Goal: Information Seeking & Learning: Learn about a topic

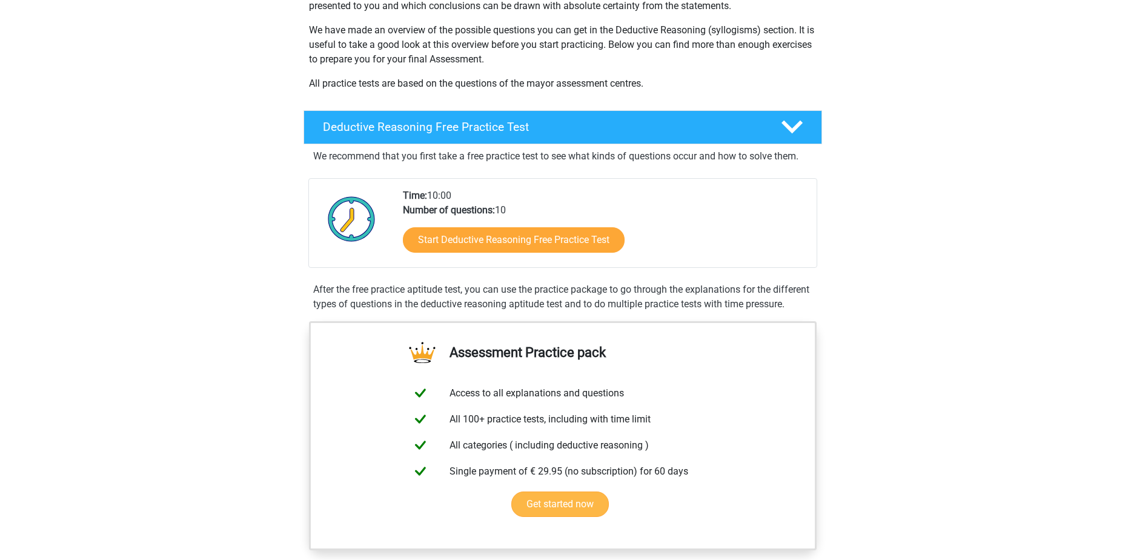
scroll to position [303, 0]
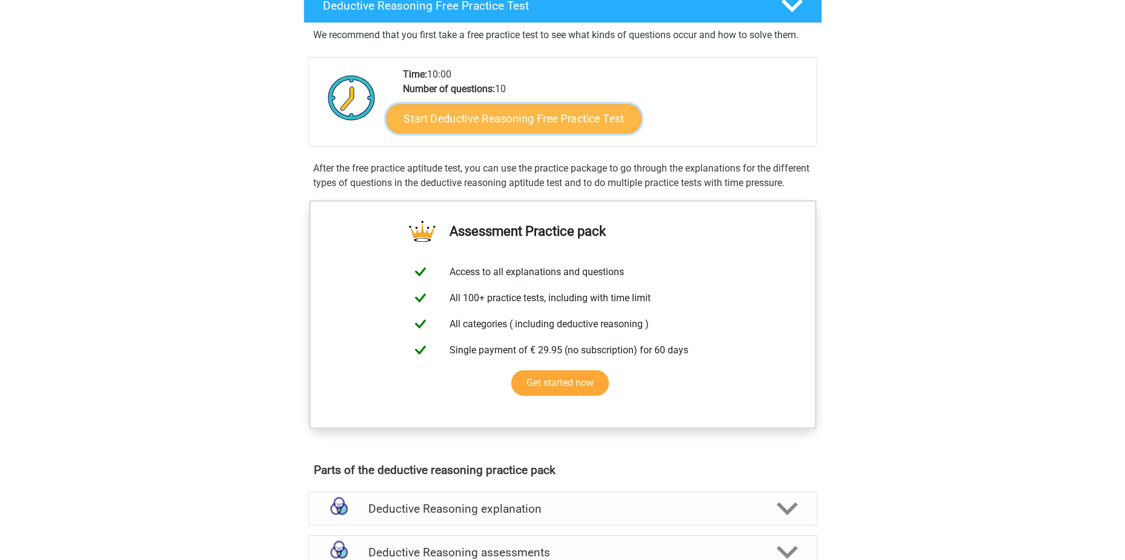
click at [592, 117] on link "Start Deductive Reasoning Free Practice Test" at bounding box center [513, 118] width 255 height 29
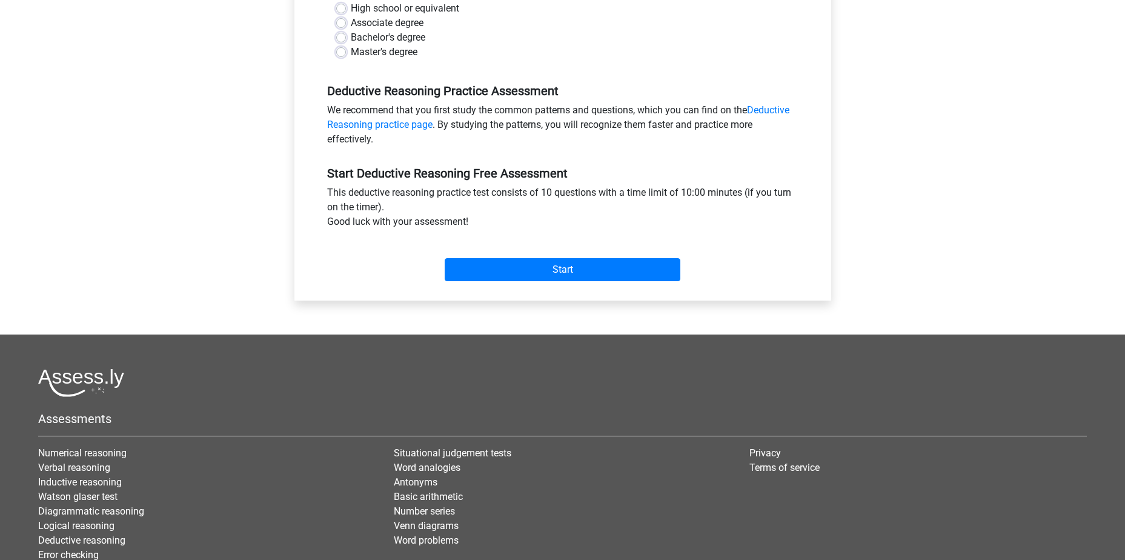
scroll to position [121, 0]
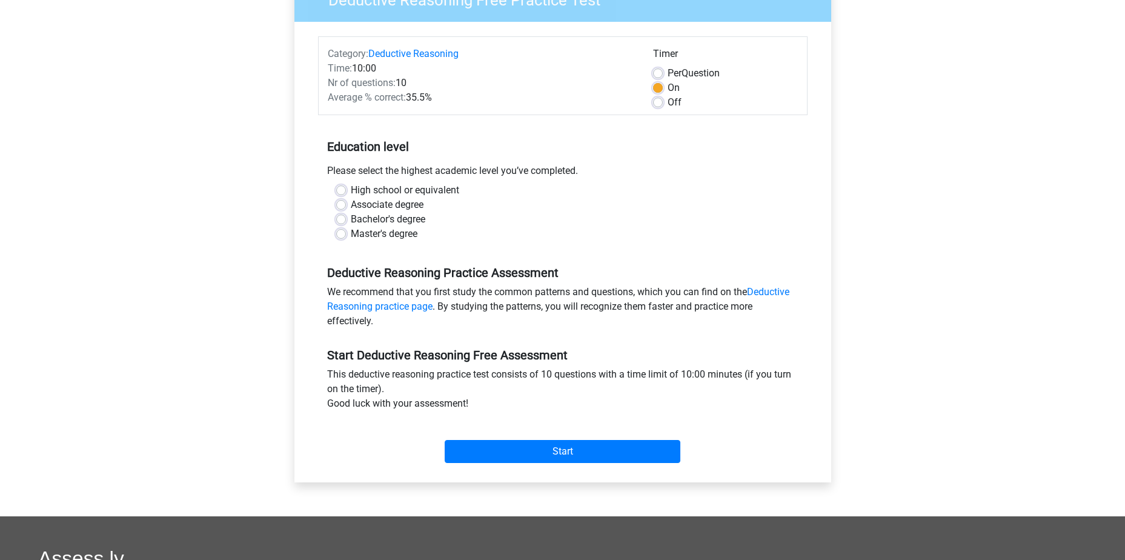
click at [351, 216] on label "Bachelor's degree" at bounding box center [388, 219] width 75 height 15
click at [342, 216] on input "Bachelor's degree" at bounding box center [341, 218] width 10 height 12
radio input "true"
click at [530, 454] on input "Start" at bounding box center [563, 451] width 236 height 23
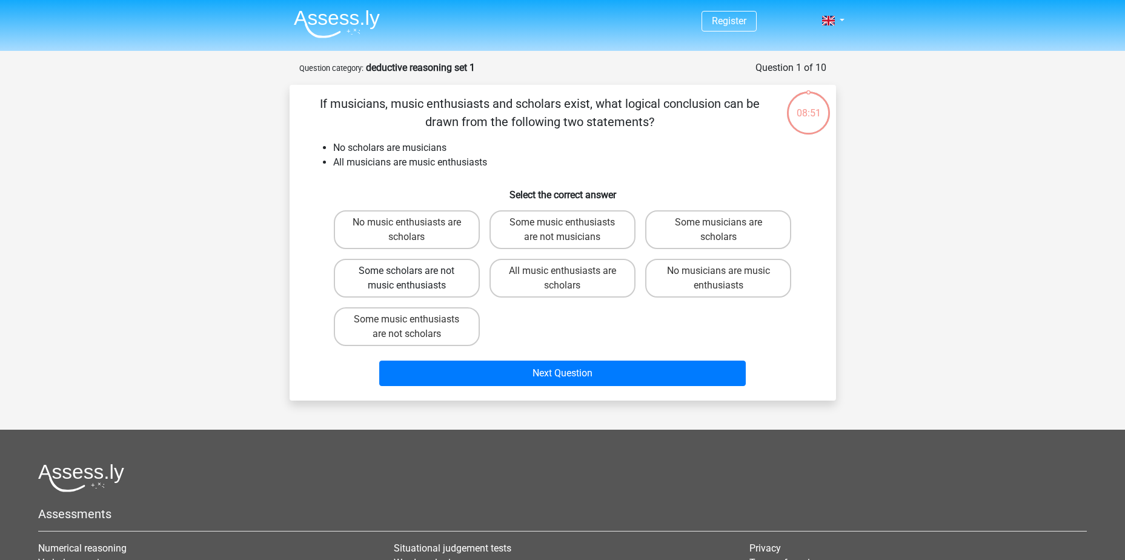
click at [444, 270] on label "Some scholars are not music enthusiasts" at bounding box center [407, 278] width 146 height 39
click at [414, 271] on input "Some scholars are not music enthusiasts" at bounding box center [411, 275] width 8 height 8
radio input "true"
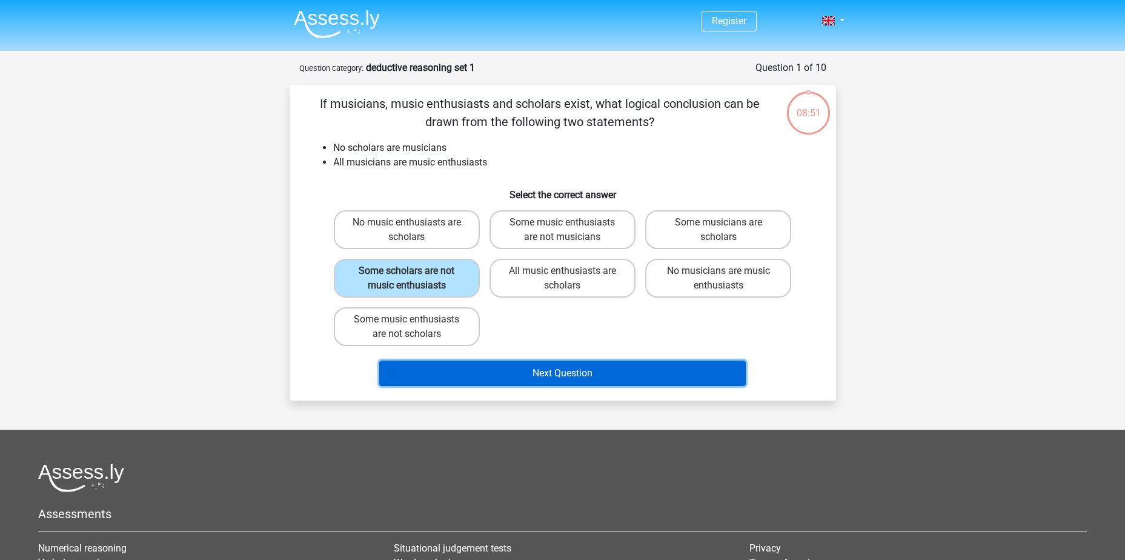
click at [552, 379] on button "Next Question" at bounding box center [562, 373] width 367 height 25
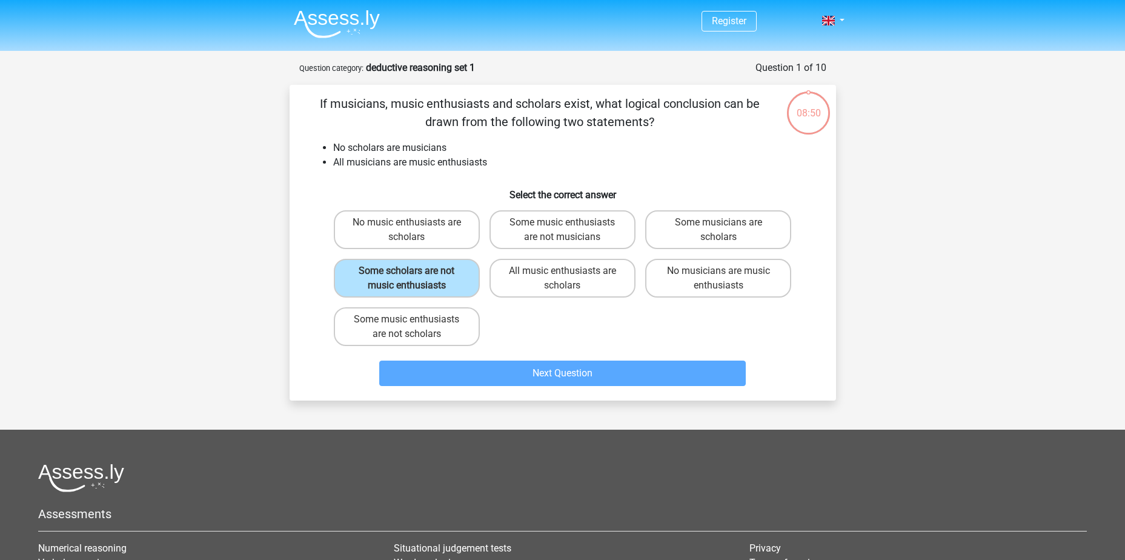
scroll to position [61, 0]
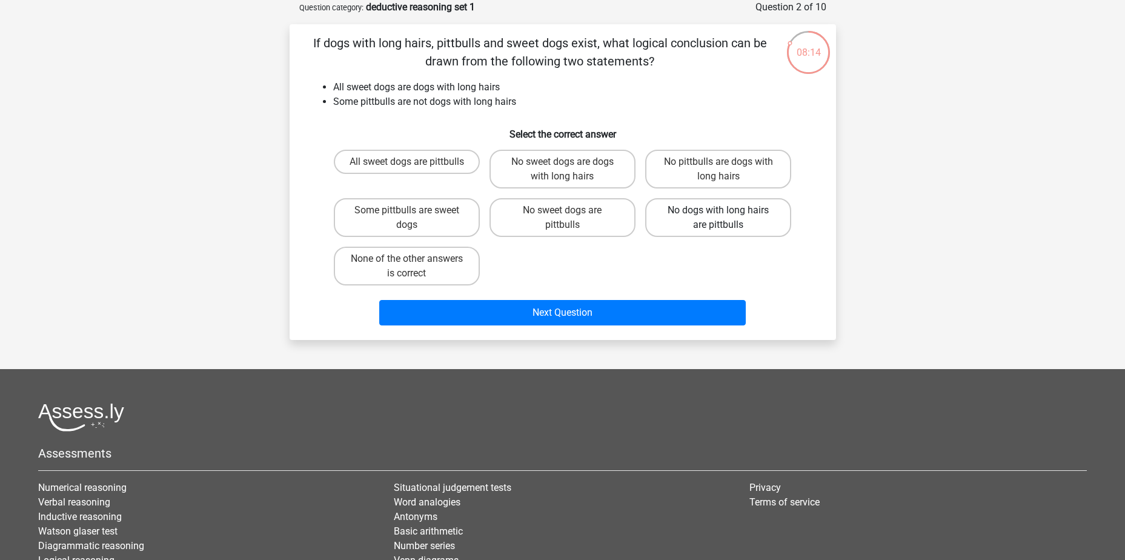
click at [763, 207] on label "No dogs with long hairs are pittbulls" at bounding box center [718, 217] width 146 height 39
click at [727, 210] on input "No dogs with long hairs are pittbulls" at bounding box center [723, 214] width 8 height 8
radio input "true"
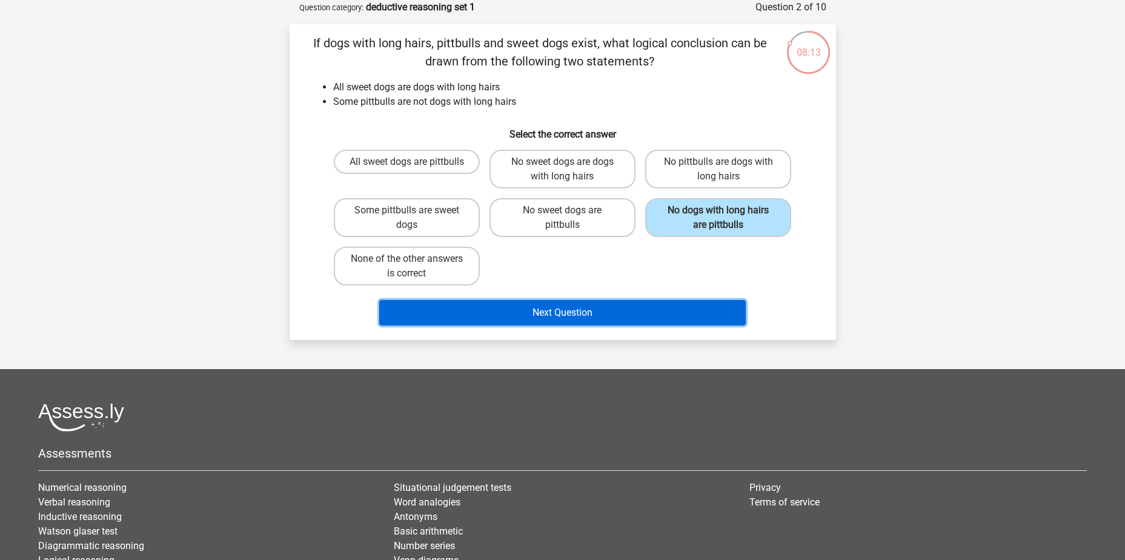
click at [622, 310] on button "Next Question" at bounding box center [562, 312] width 367 height 25
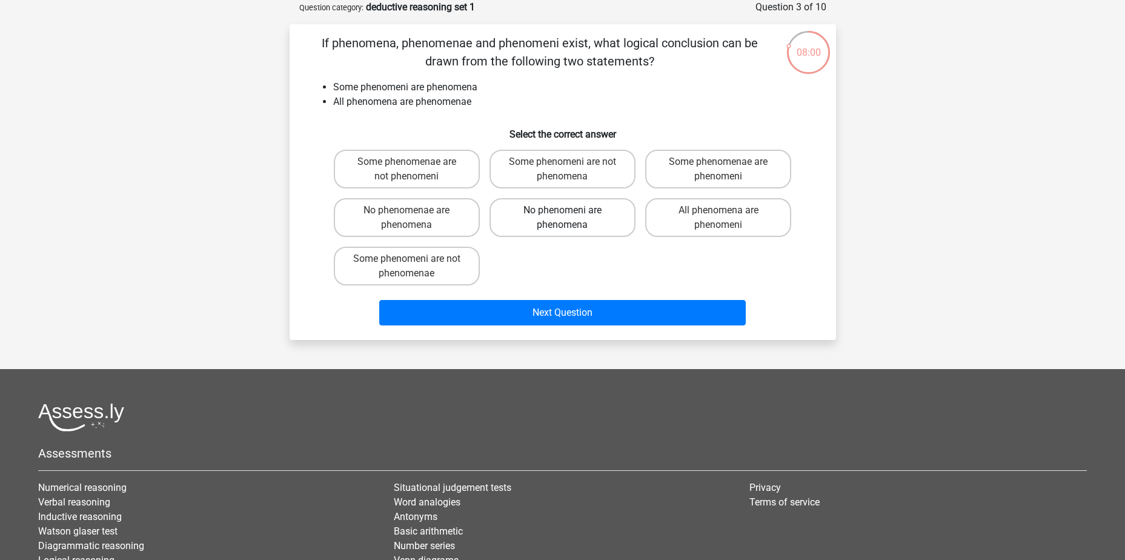
click at [587, 216] on label "No phenomeni are phenomena" at bounding box center [563, 217] width 146 height 39
click at [570, 216] on input "No phenomeni are phenomena" at bounding box center [566, 214] width 8 height 8
radio input "true"
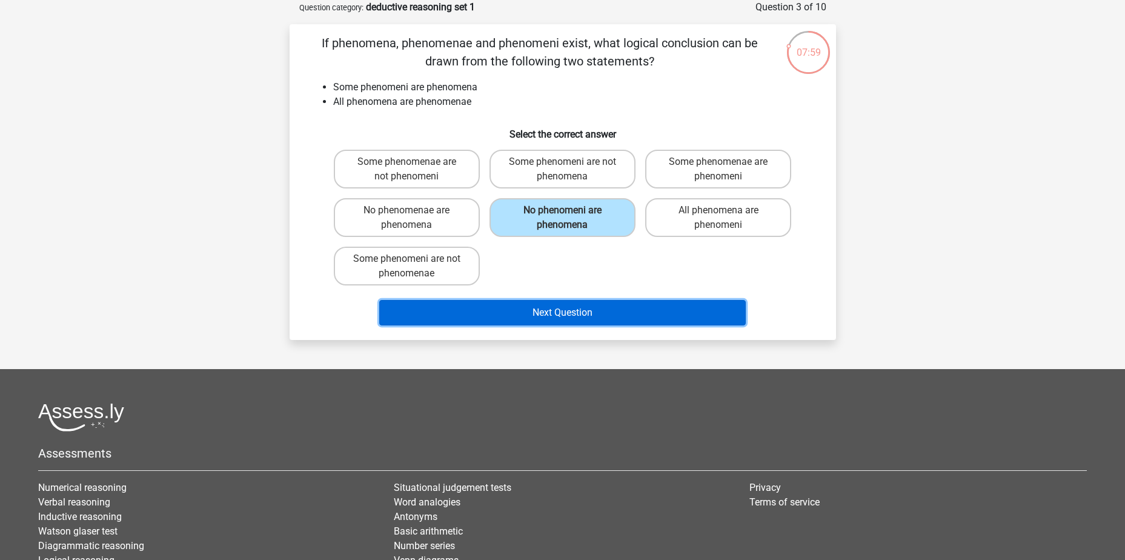
click at [575, 318] on button "Next Question" at bounding box center [562, 312] width 367 height 25
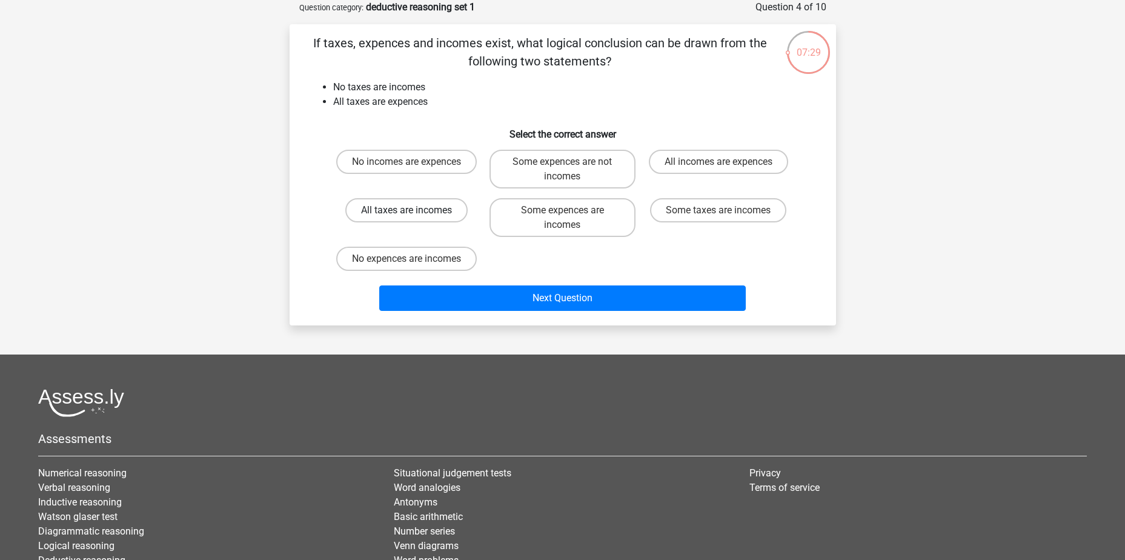
click at [390, 211] on label "All taxes are incomes" at bounding box center [406, 210] width 122 height 24
click at [407, 211] on input "All taxes are incomes" at bounding box center [411, 214] width 8 height 8
radio input "true"
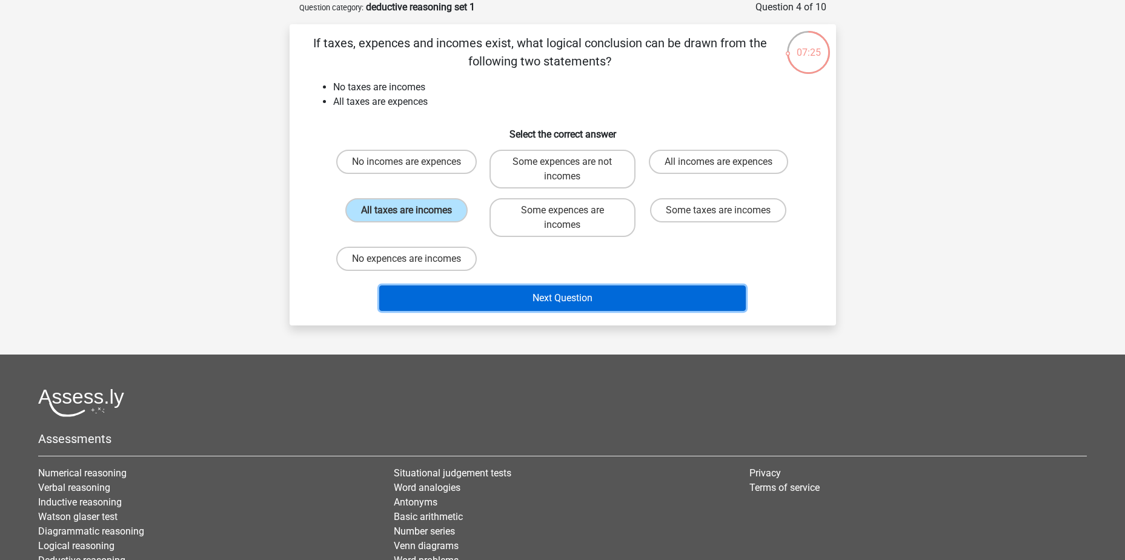
click at [524, 293] on button "Next Question" at bounding box center [562, 297] width 367 height 25
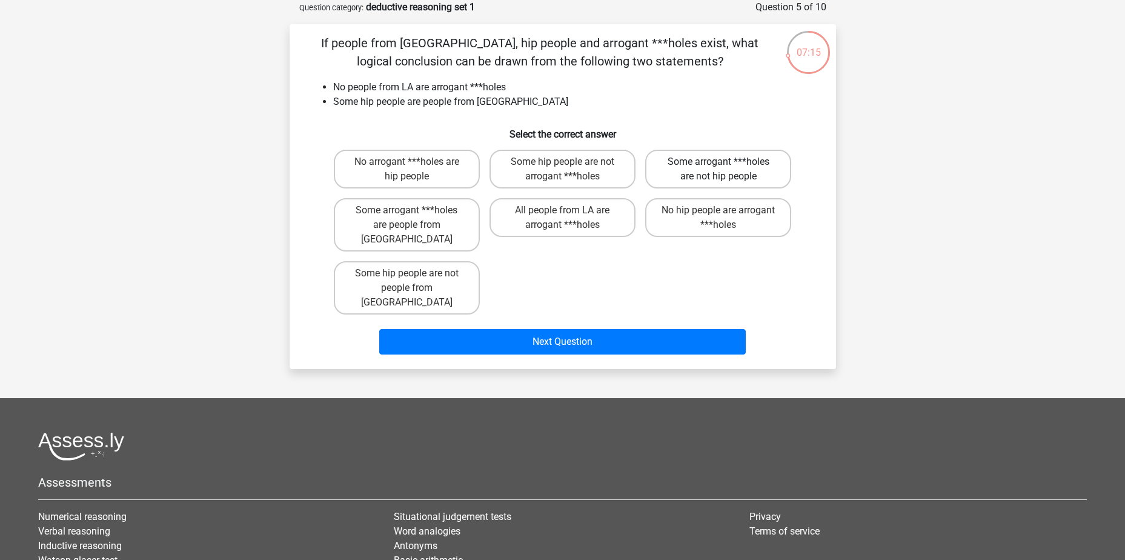
click at [708, 166] on label "Some arrogant ***holes are not hip people" at bounding box center [718, 169] width 146 height 39
click at [719, 166] on input "Some arrogant ***holes are not hip people" at bounding box center [723, 166] width 8 height 8
radio input "true"
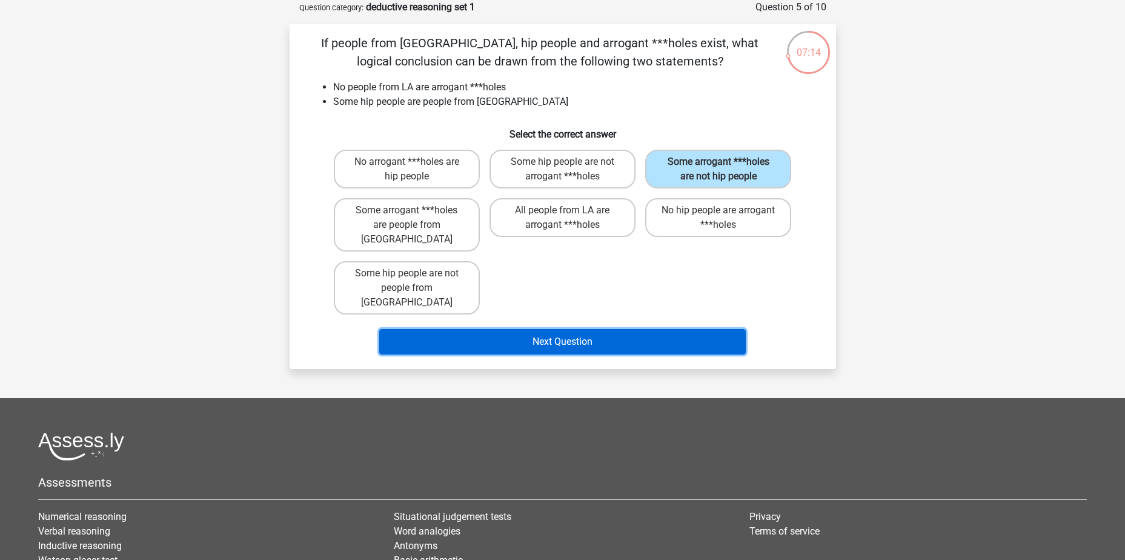
click at [531, 329] on button "Next Question" at bounding box center [562, 341] width 367 height 25
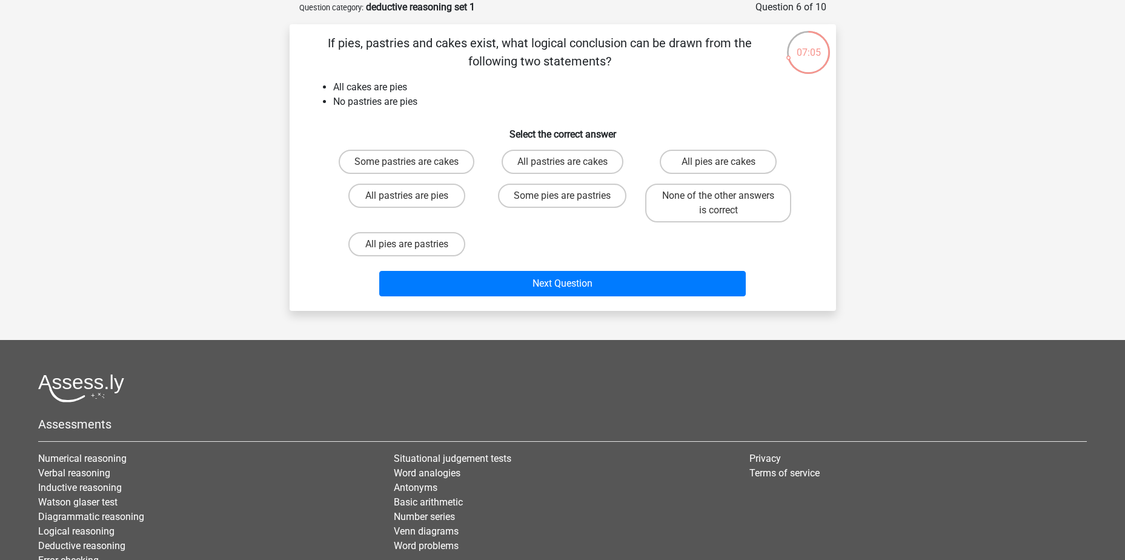
click at [414, 193] on label "All pastries are pies" at bounding box center [406, 196] width 117 height 24
click at [414, 196] on input "All pastries are pies" at bounding box center [411, 200] width 8 height 8
radio input "true"
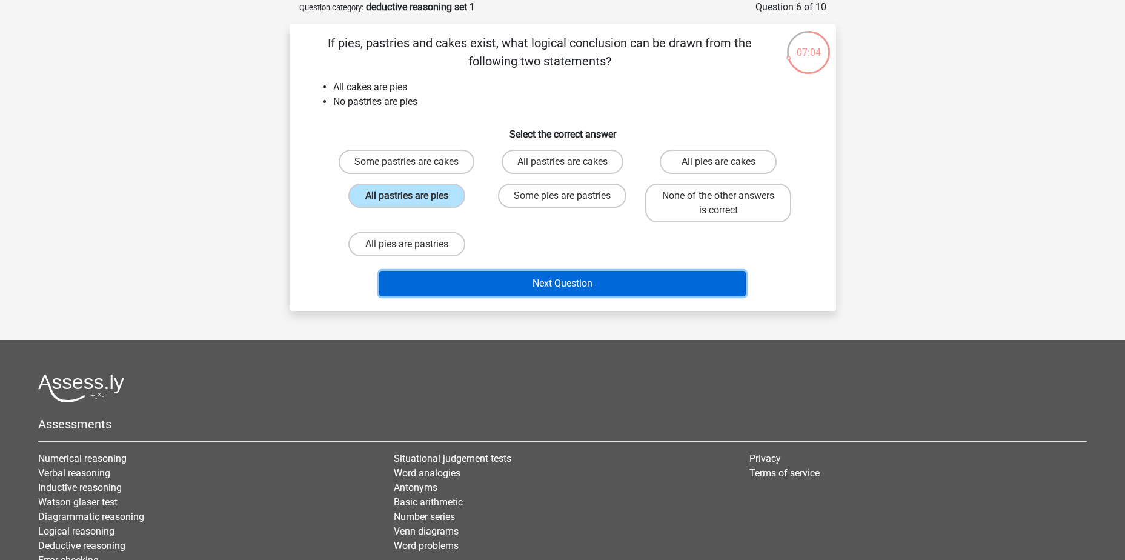
click at [528, 286] on button "Next Question" at bounding box center [562, 283] width 367 height 25
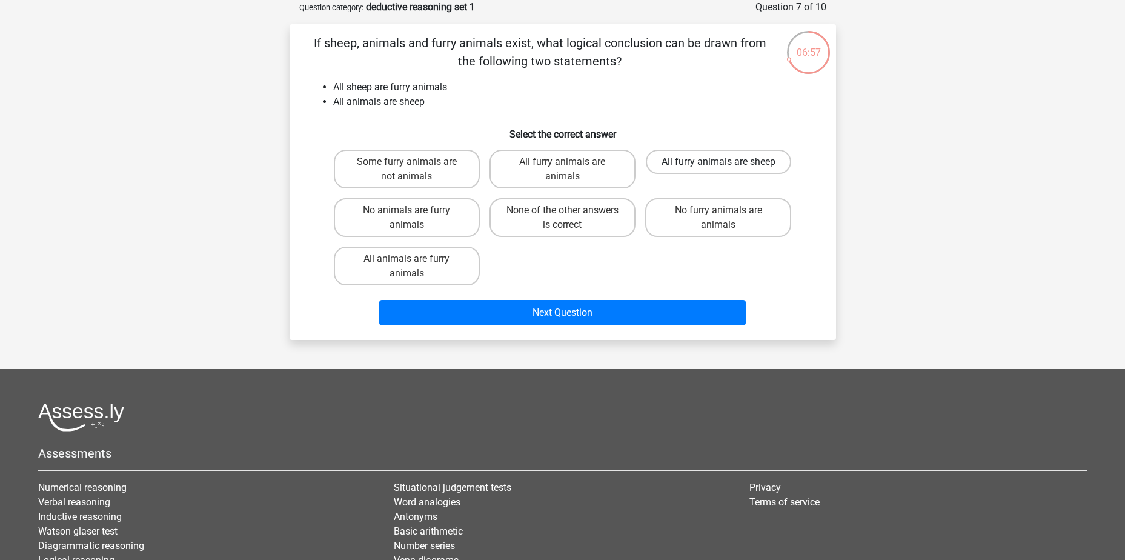
click at [679, 160] on label "All furry animals are sheep" at bounding box center [718, 162] width 145 height 24
click at [719, 162] on input "All furry animals are sheep" at bounding box center [723, 166] width 8 height 8
radio input "true"
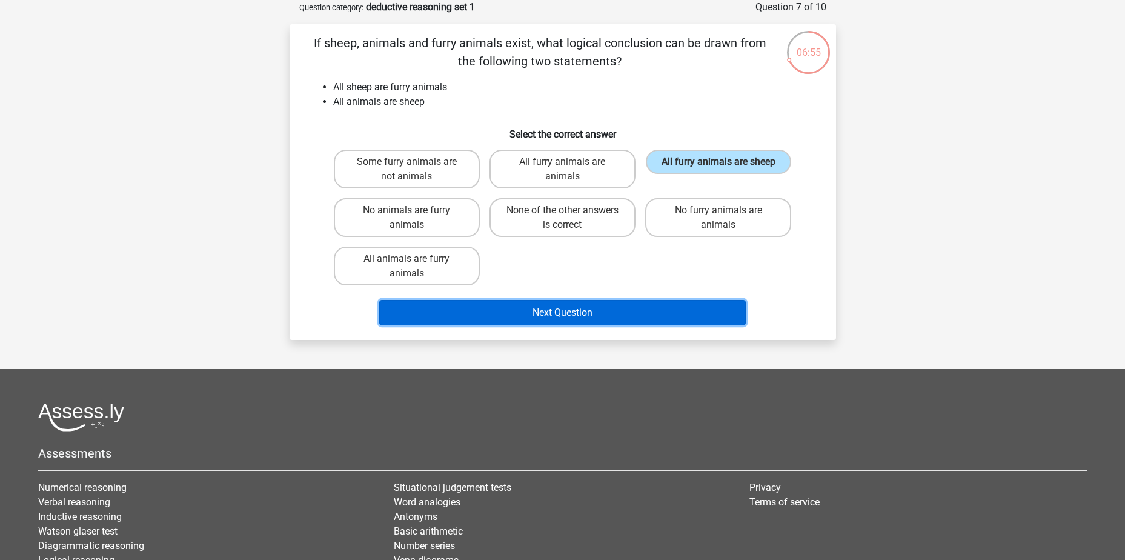
click at [572, 314] on button "Next Question" at bounding box center [562, 312] width 367 height 25
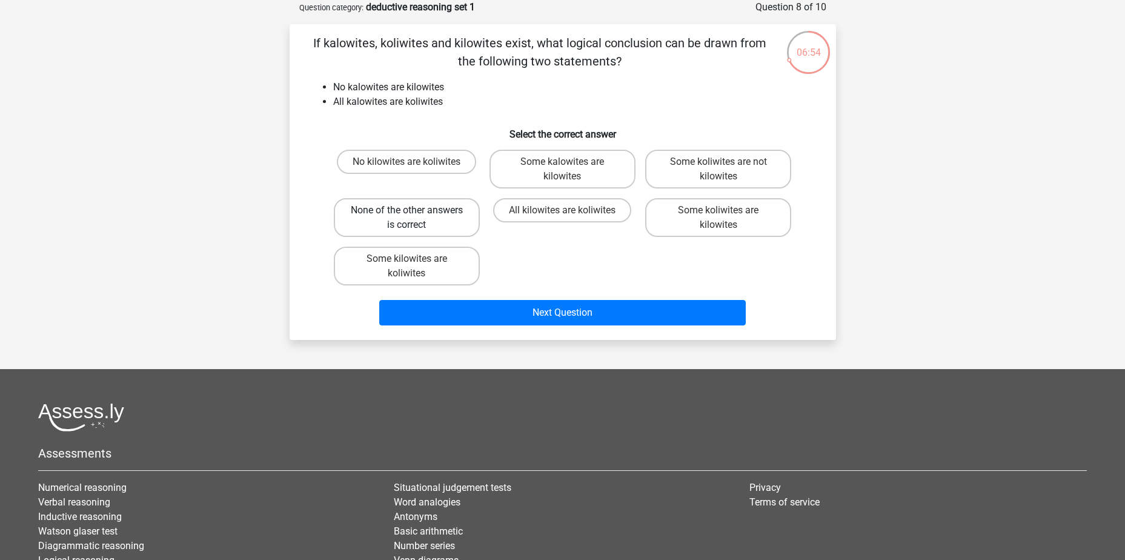
click at [422, 203] on label "None of the other answers is correct" at bounding box center [407, 217] width 146 height 39
click at [414, 210] on input "None of the other answers is correct" at bounding box center [411, 214] width 8 height 8
radio input "true"
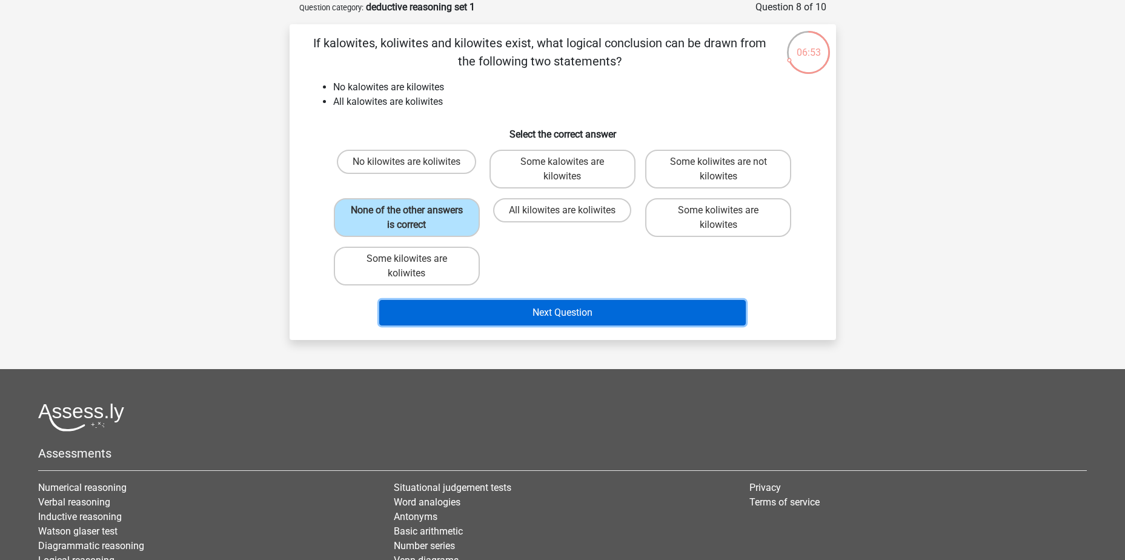
click at [534, 313] on button "Next Question" at bounding box center [562, 312] width 367 height 25
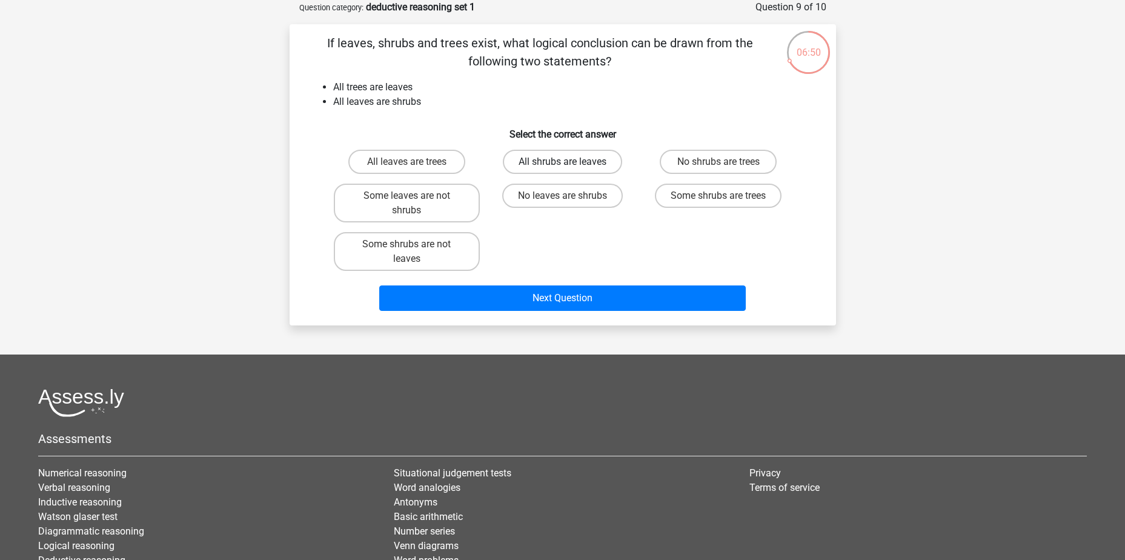
click at [576, 158] on label "All shrubs are leaves" at bounding box center [562, 162] width 119 height 24
click at [570, 162] on input "All shrubs are leaves" at bounding box center [566, 166] width 8 height 8
radio input "true"
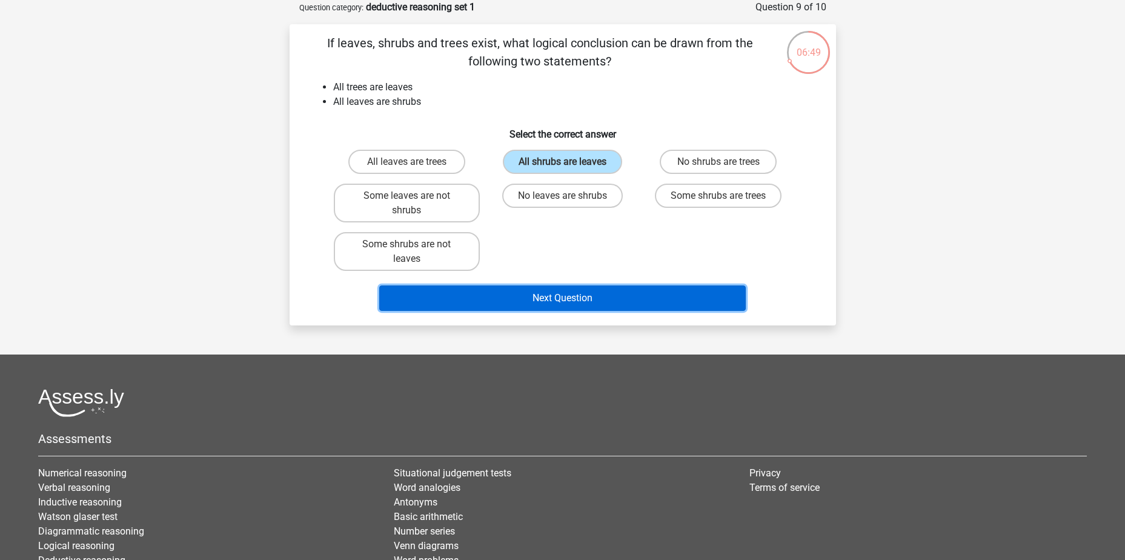
click at [557, 294] on button "Next Question" at bounding box center [562, 297] width 367 height 25
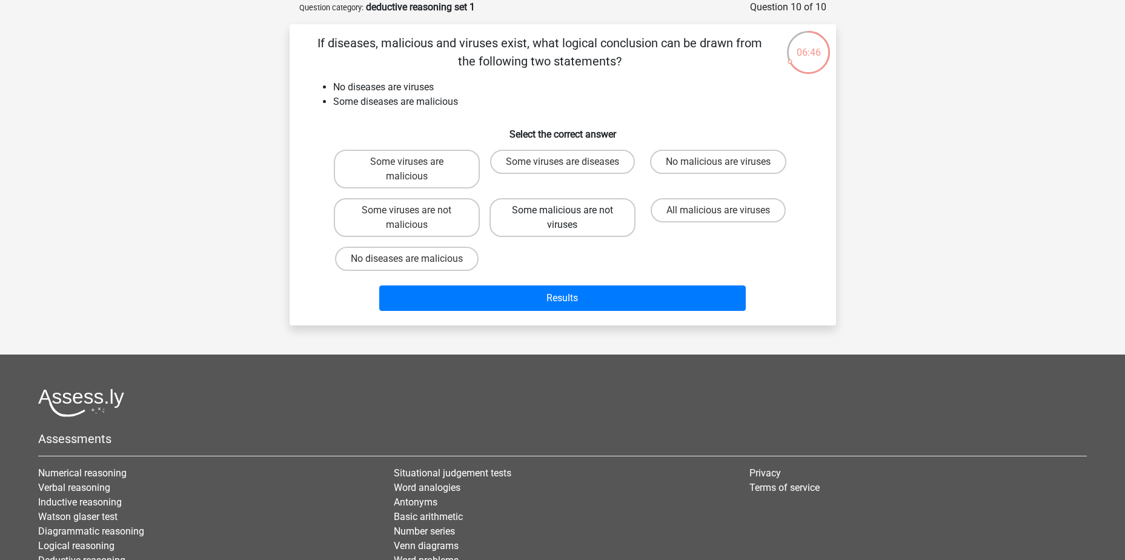
click at [561, 214] on label "Some malicious are not viruses" at bounding box center [563, 217] width 146 height 39
click at [562, 214] on input "Some malicious are not viruses" at bounding box center [566, 214] width 8 height 8
radio input "true"
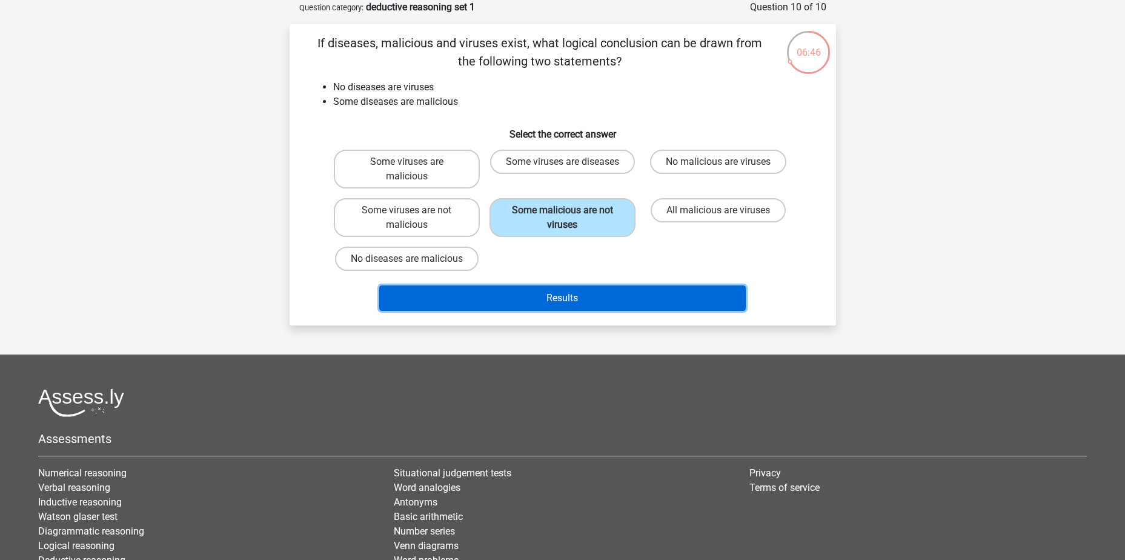
click at [551, 293] on button "Results" at bounding box center [562, 297] width 367 height 25
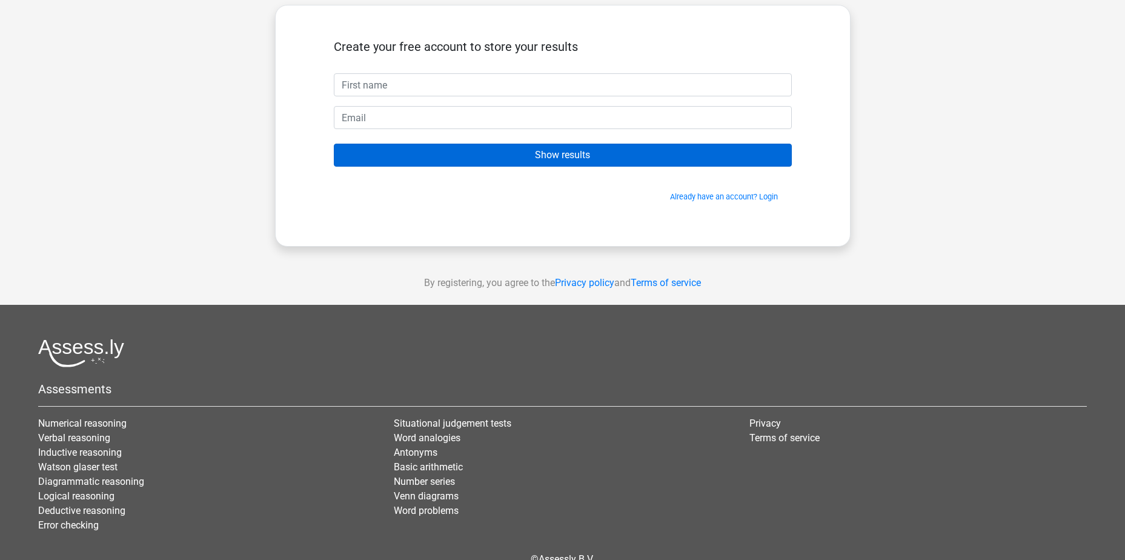
scroll to position [125, 0]
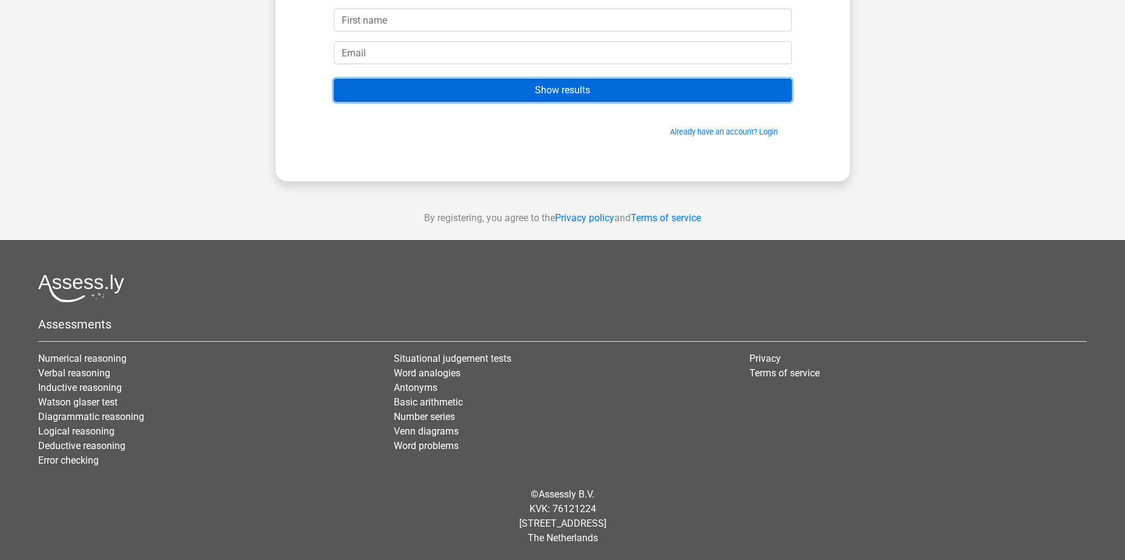
click at [571, 91] on input "Show results" at bounding box center [563, 90] width 458 height 23
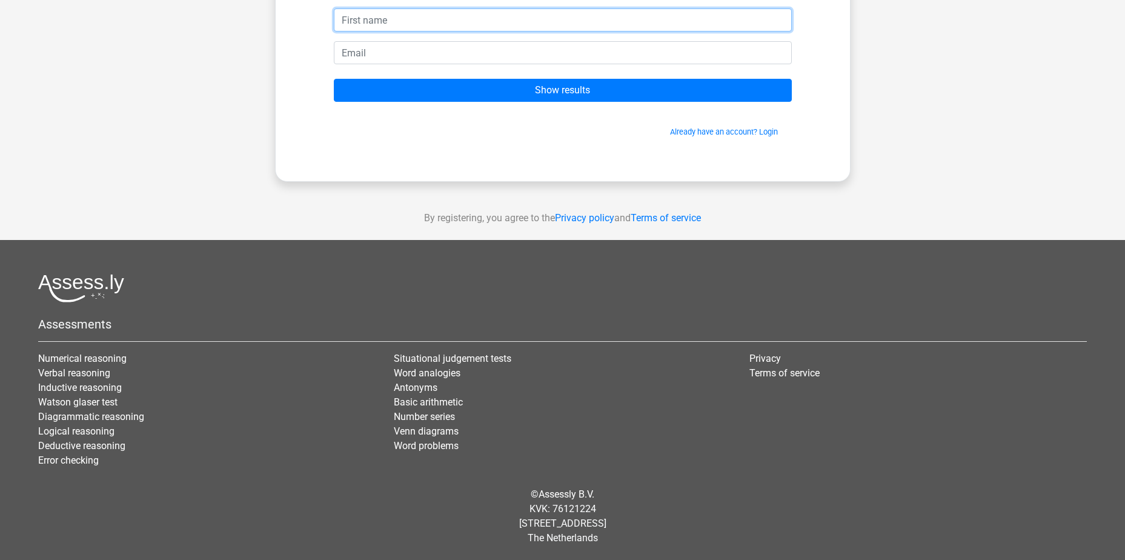
scroll to position [0, 0]
